Goal: Complete application form

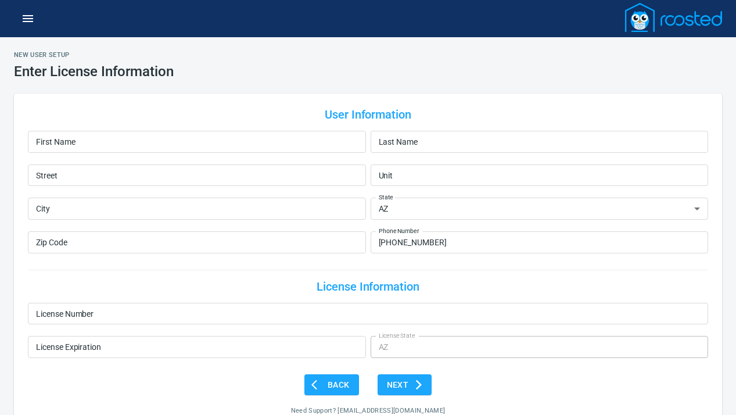
select select "AZ"
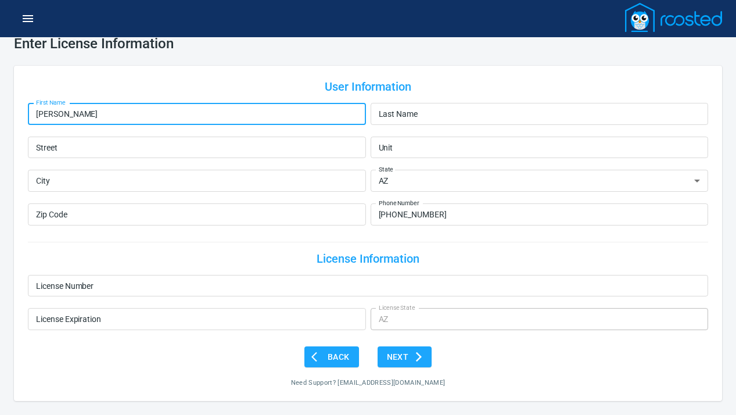
type input "[PERSON_NAME]"
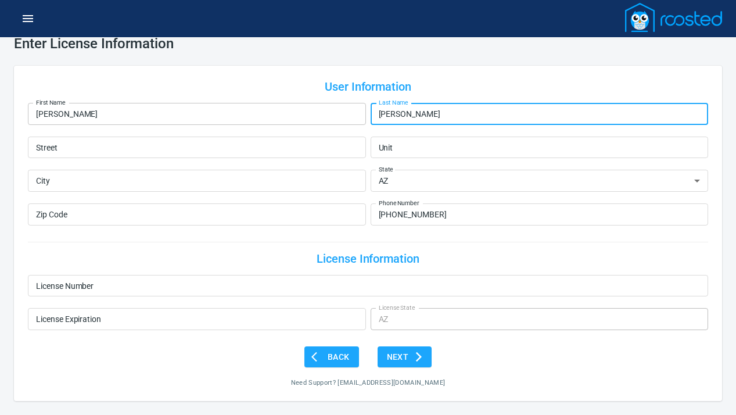
type input "[PERSON_NAME]"
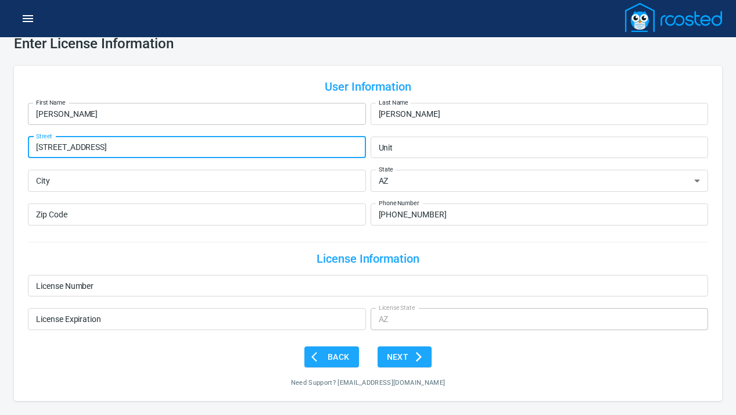
type input "[STREET_ADDRESS]"
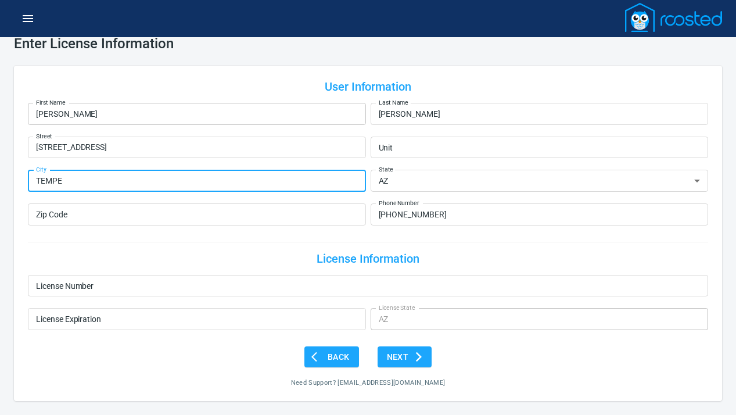
type input "TEMPE"
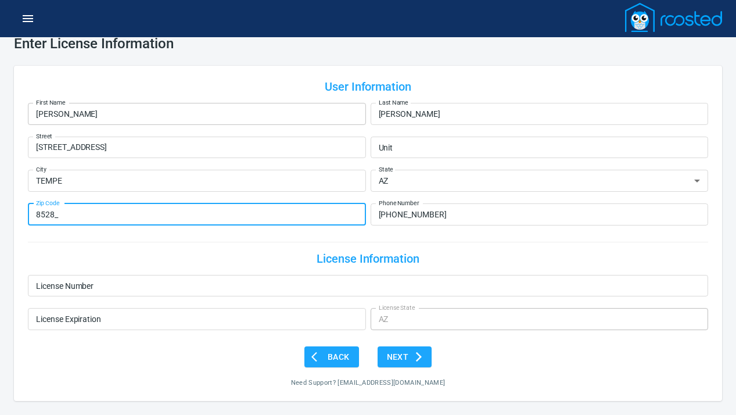
type input "85282"
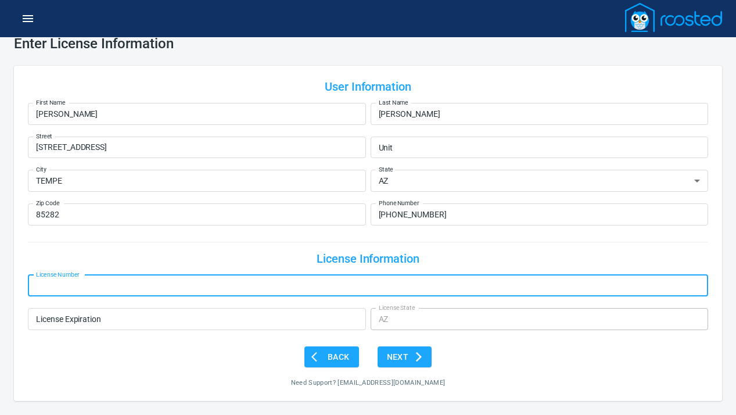
click at [138, 292] on input "License Number" at bounding box center [368, 286] width 680 height 22
type input "SA688412000"
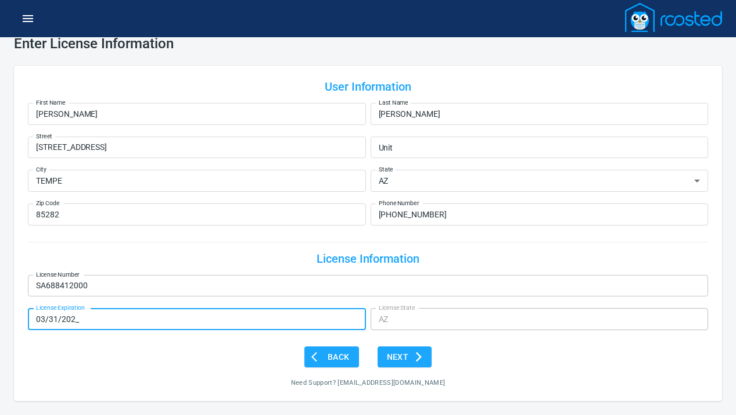
type input "[DATE]"
click at [413, 357] on icon "submit" at bounding box center [419, 357] width 12 height 12
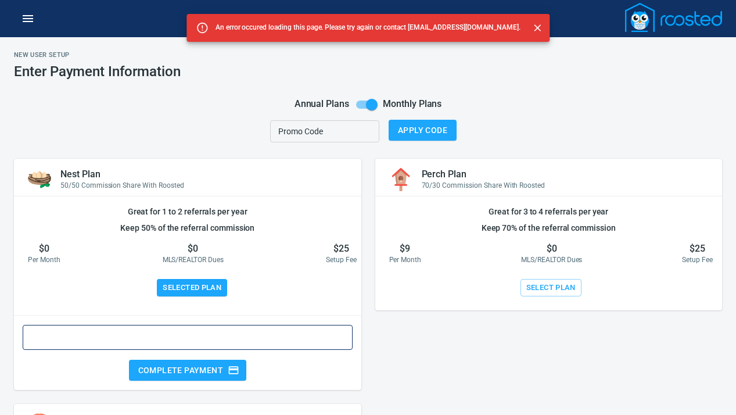
click at [375, 107] on input "checkbox" at bounding box center [372, 105] width 66 height 22
click at [540, 292] on span "Select Plan" at bounding box center [550, 287] width 49 height 13
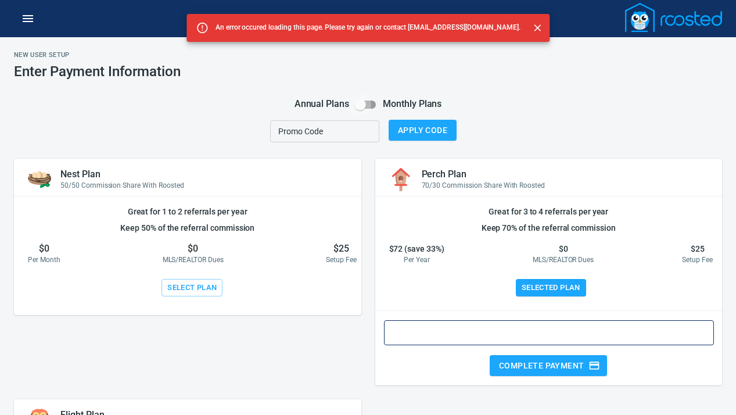
click at [365, 106] on input "checkbox" at bounding box center [360, 105] width 66 height 22
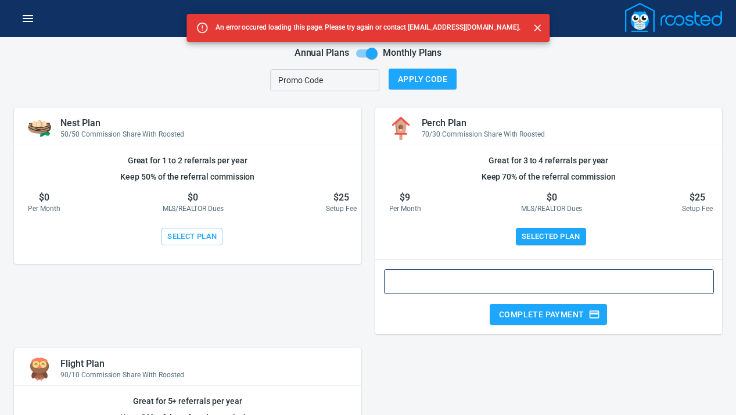
scroll to position [32, 0]
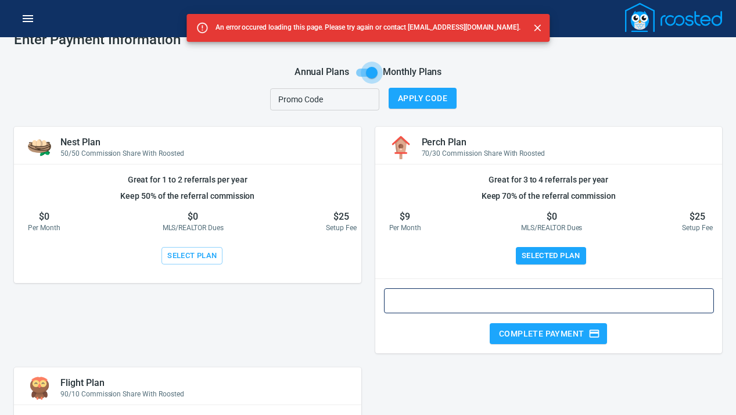
click at [378, 71] on input "checkbox" at bounding box center [372, 73] width 66 height 22
checkbox input "false"
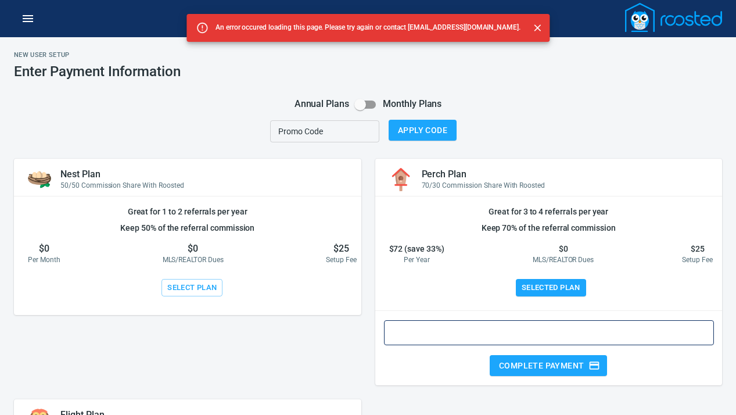
scroll to position [178, 0]
